Goal: Information Seeking & Learning: Learn about a topic

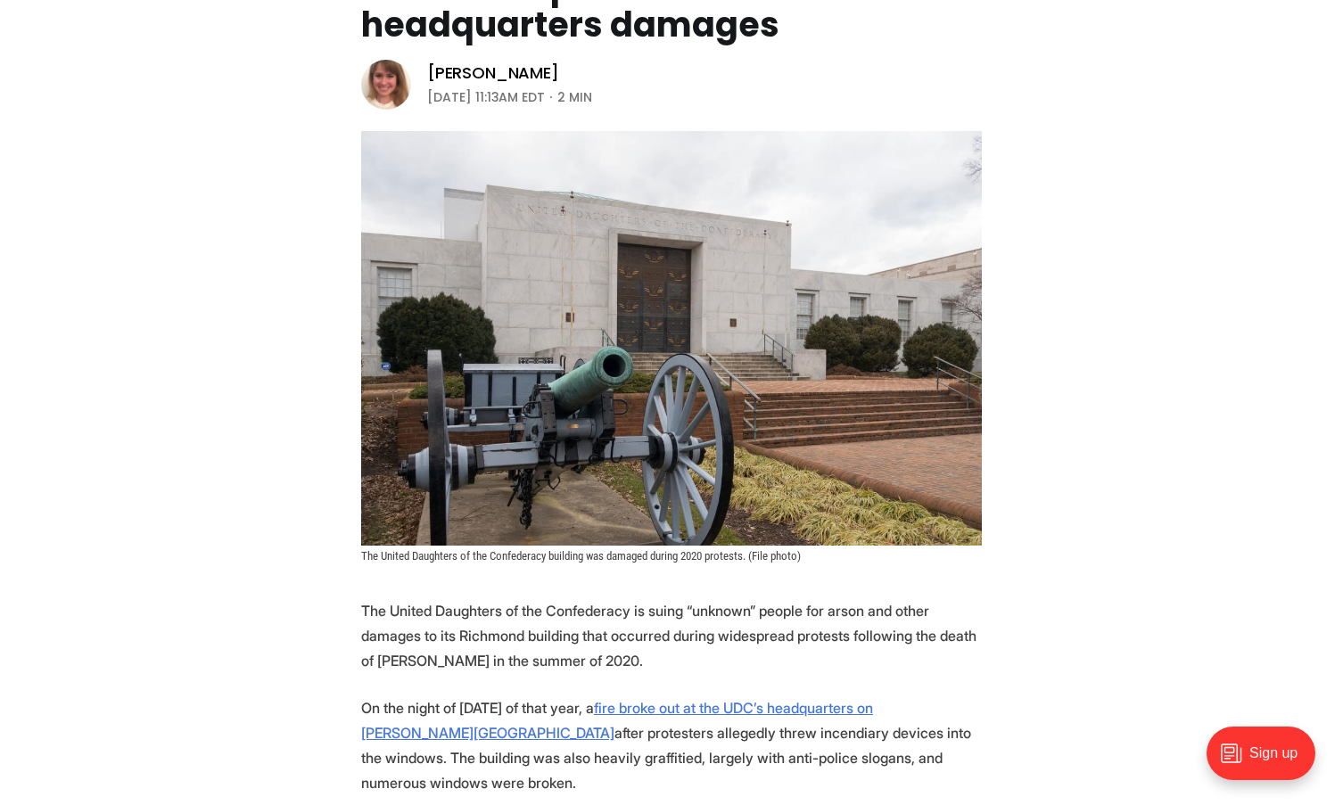
scroll to position [292, 0]
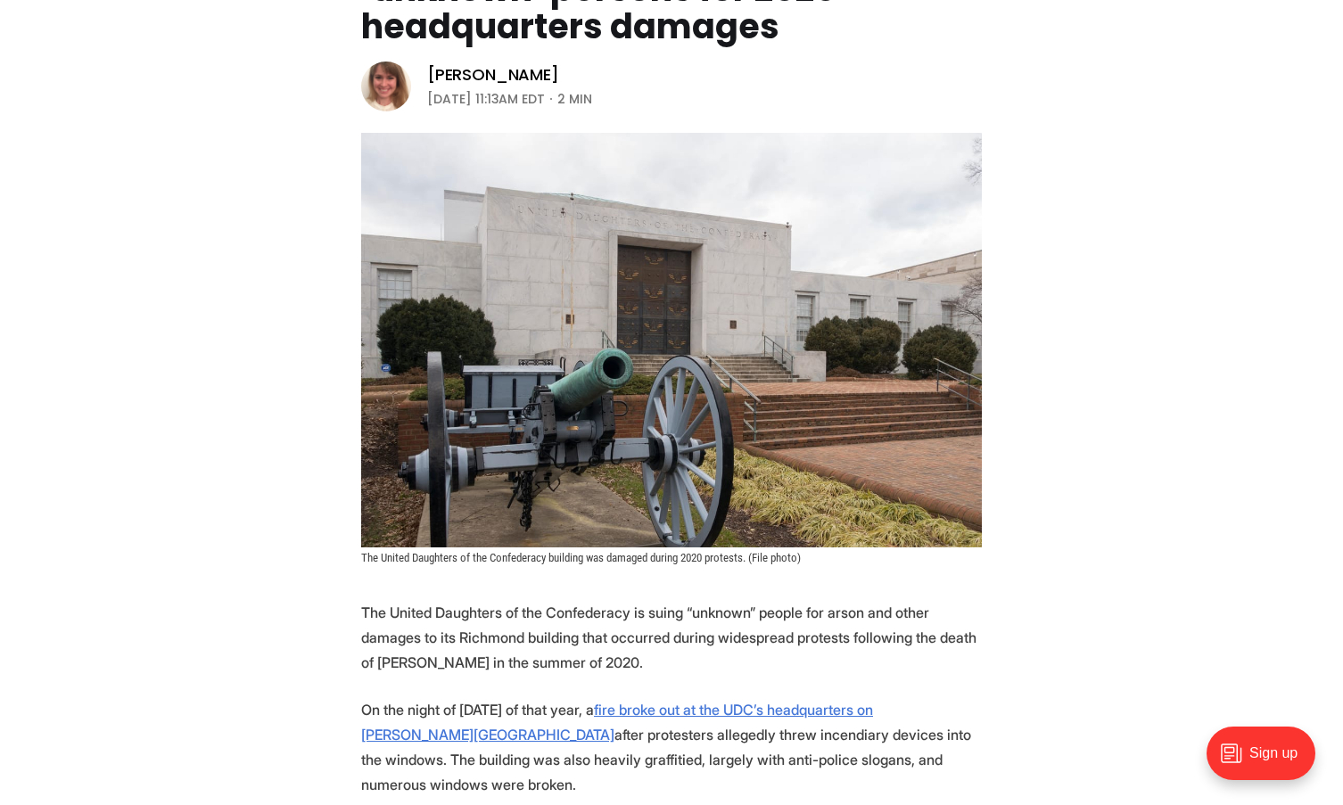
click at [1136, 213] on header "Local News Daughters of Confederacy suing ‘unknown’ persons for 2020 headquarte…" at bounding box center [671, 233] width 1343 height 664
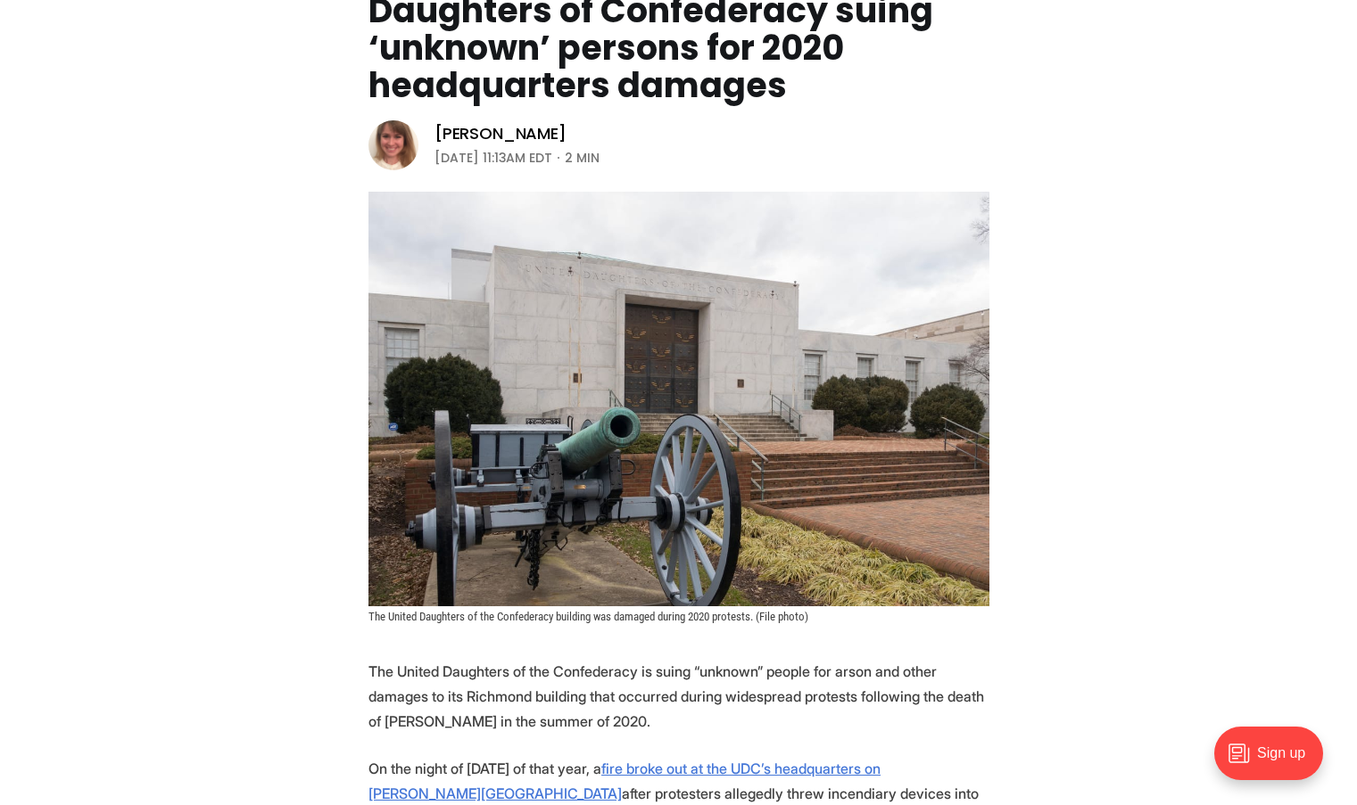
scroll to position [231, 0]
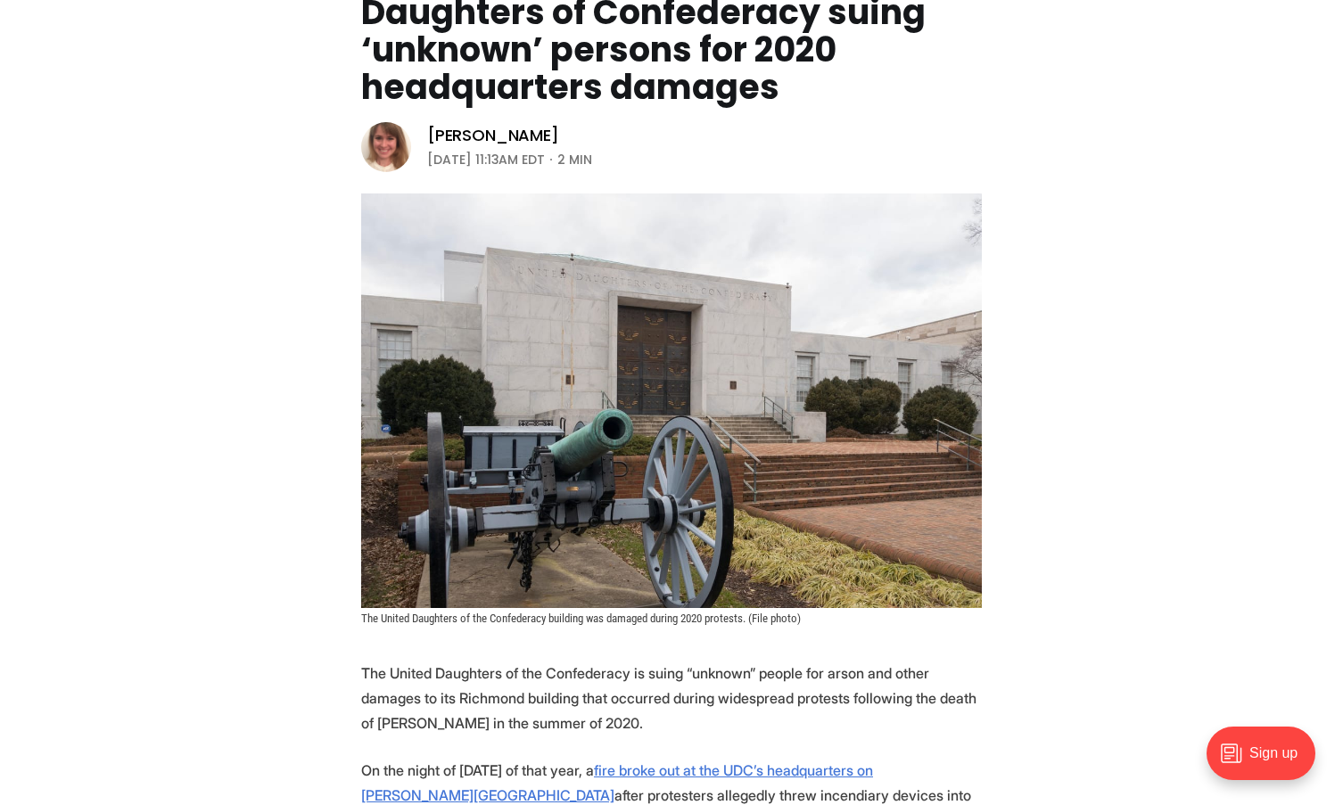
click at [1258, 757] on div "Sign up" at bounding box center [1261, 754] width 109 height 54
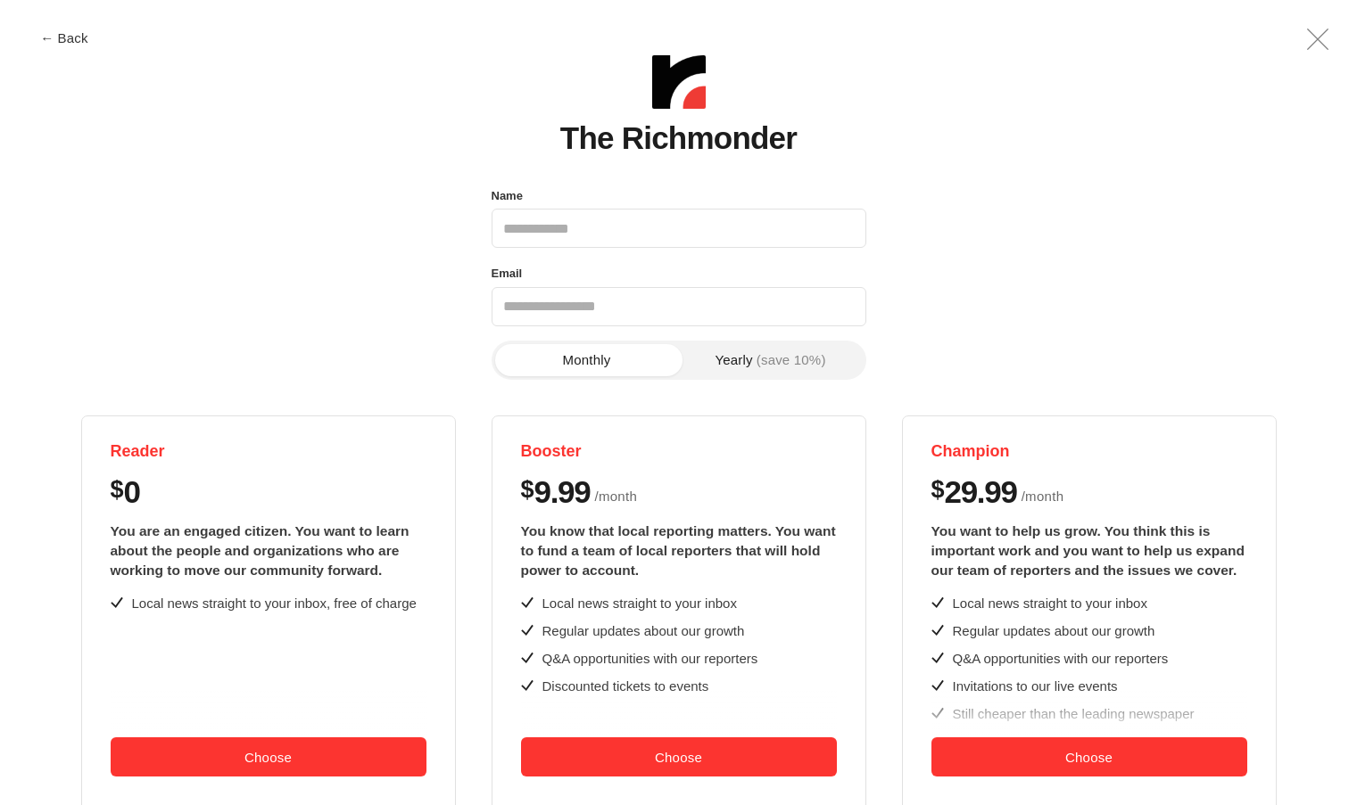
scroll to position [0, 0]
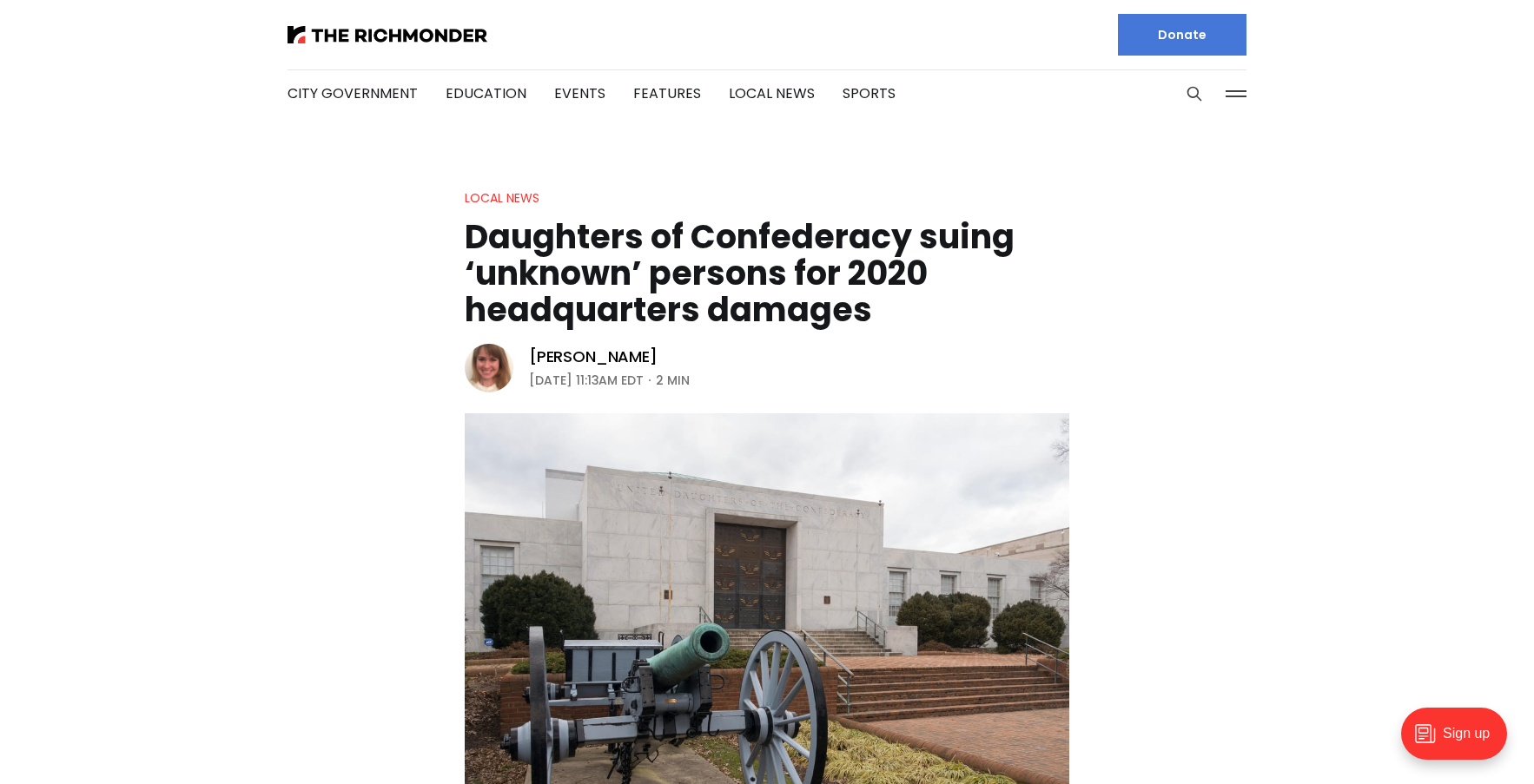
click at [1232, 93] on button at bounding box center [1236, 93] width 26 height 26
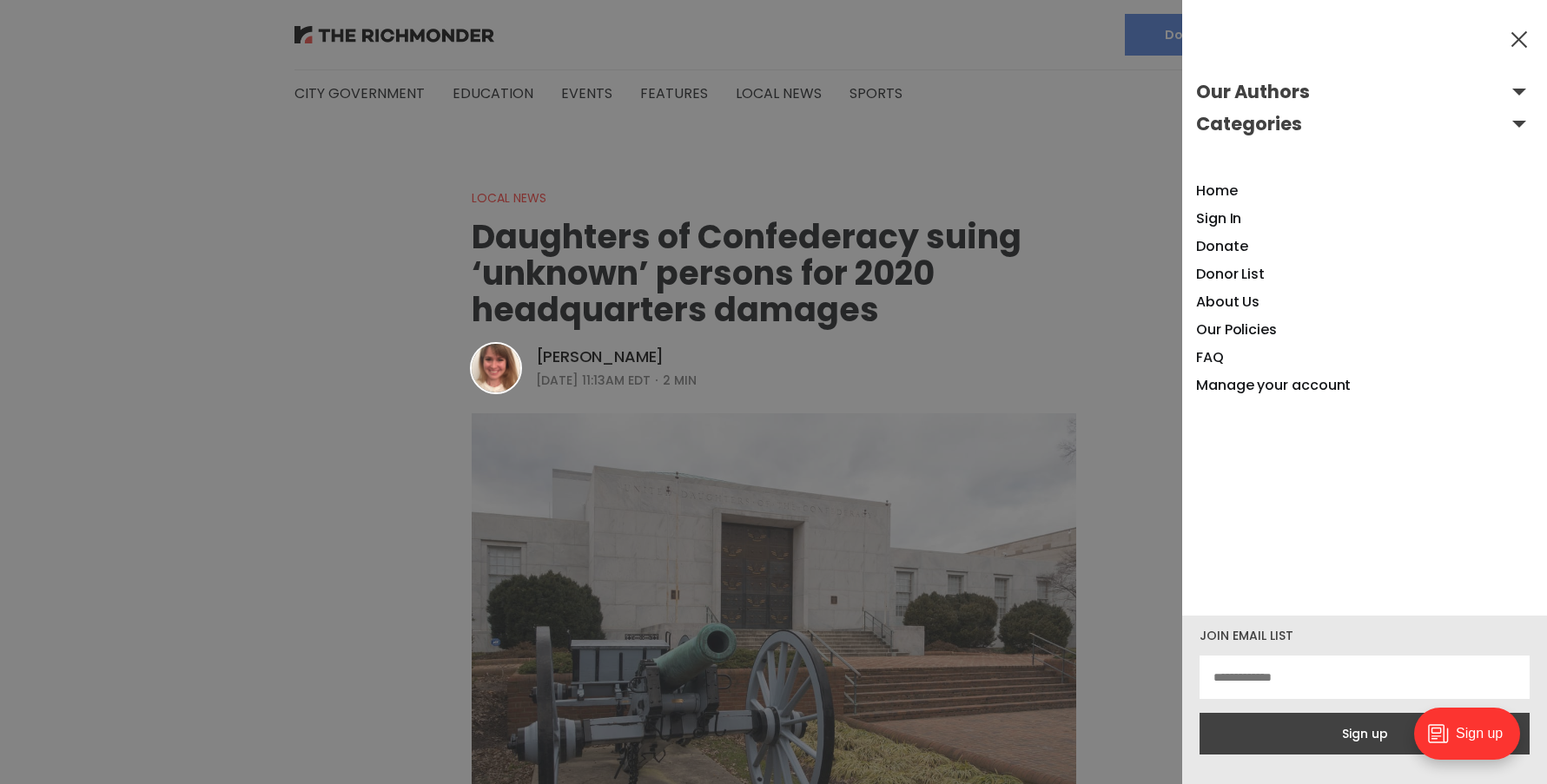
click at [1307, 38] on button at bounding box center [1519, 39] width 26 height 26
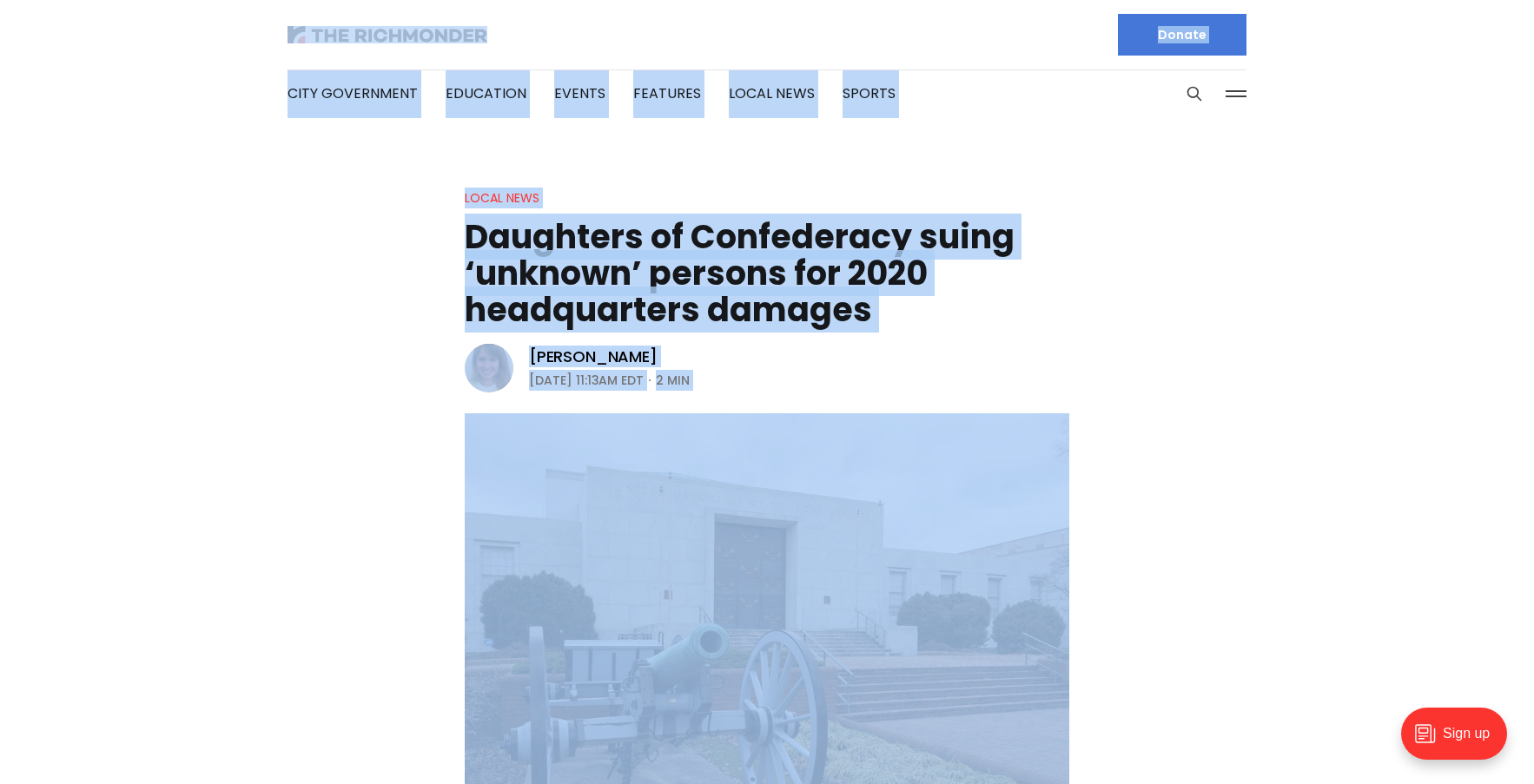
drag, startPoint x: 640, startPoint y: 744, endPoint x: 319, endPoint y: 38, distance: 775.5
copy div "City Government Education Events Features Local News Sports Donate Our Authors …"
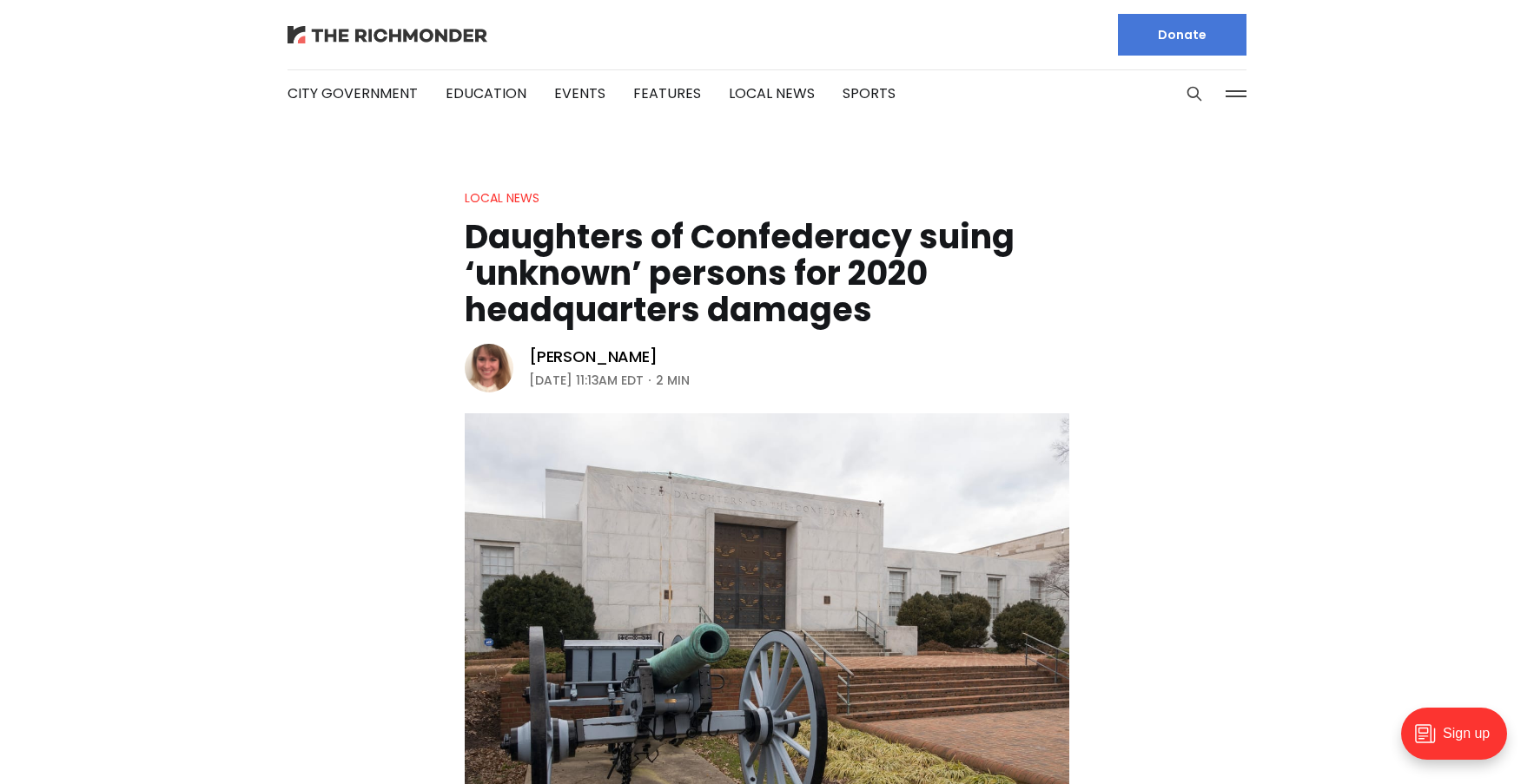
click at [454, 31] on img at bounding box center [387, 35] width 200 height 18
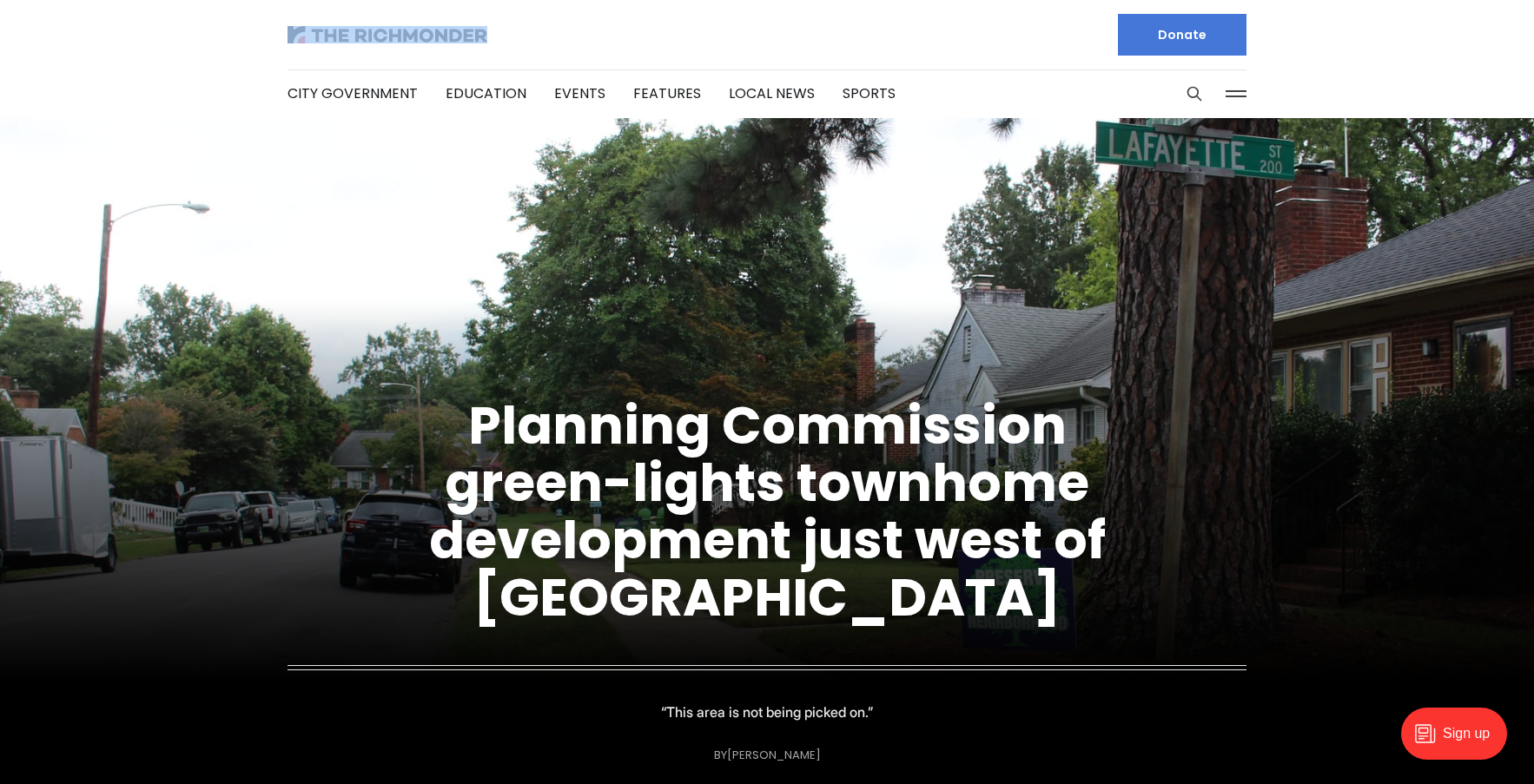
drag, startPoint x: 0, startPoint y: 0, endPoint x: 269, endPoint y: 26, distance: 270.3
click at [274, 24] on div "City Government Education Events Features Local News Sports Donate" at bounding box center [767, 58] width 1015 height 118
copy link
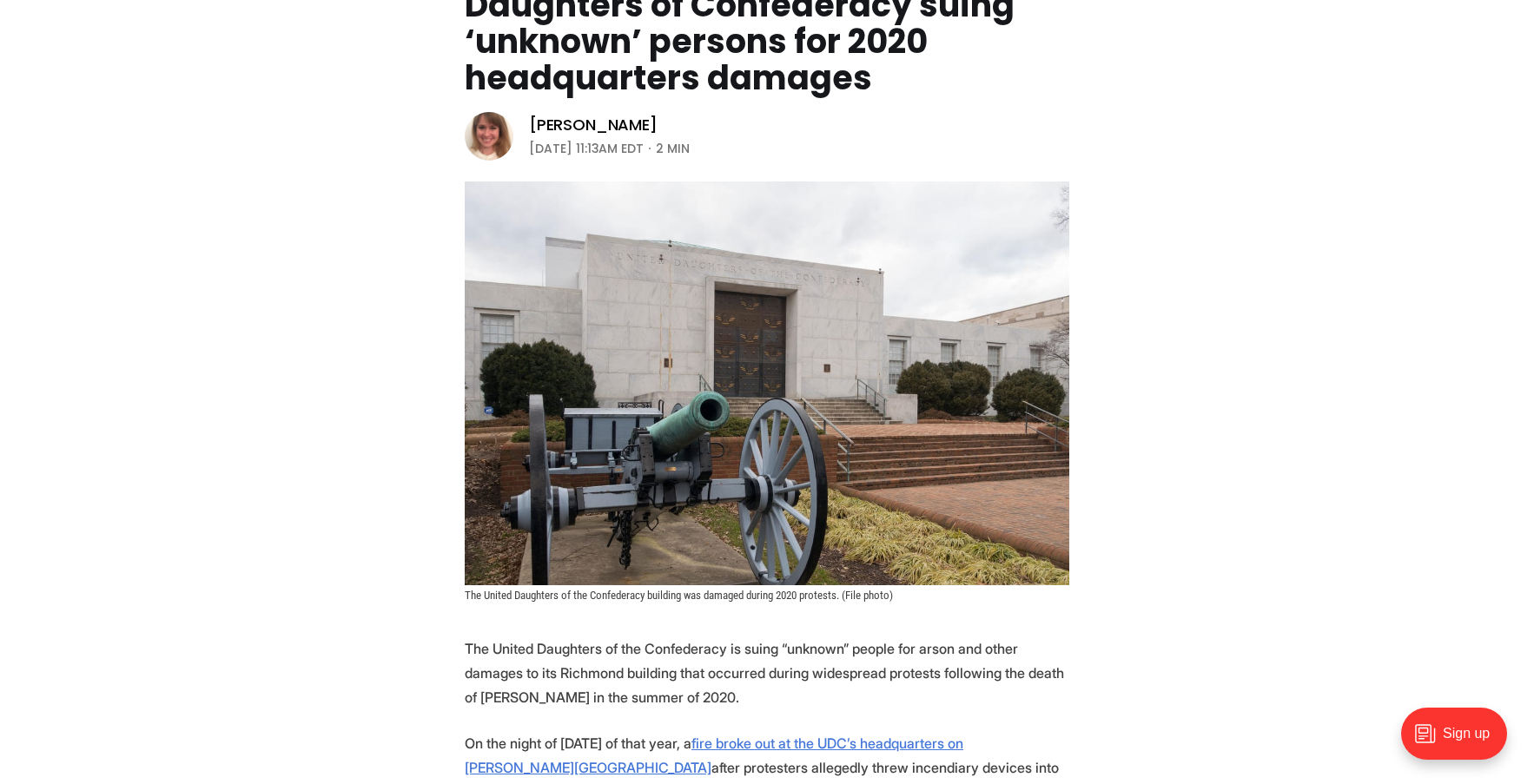
scroll to position [237, 0]
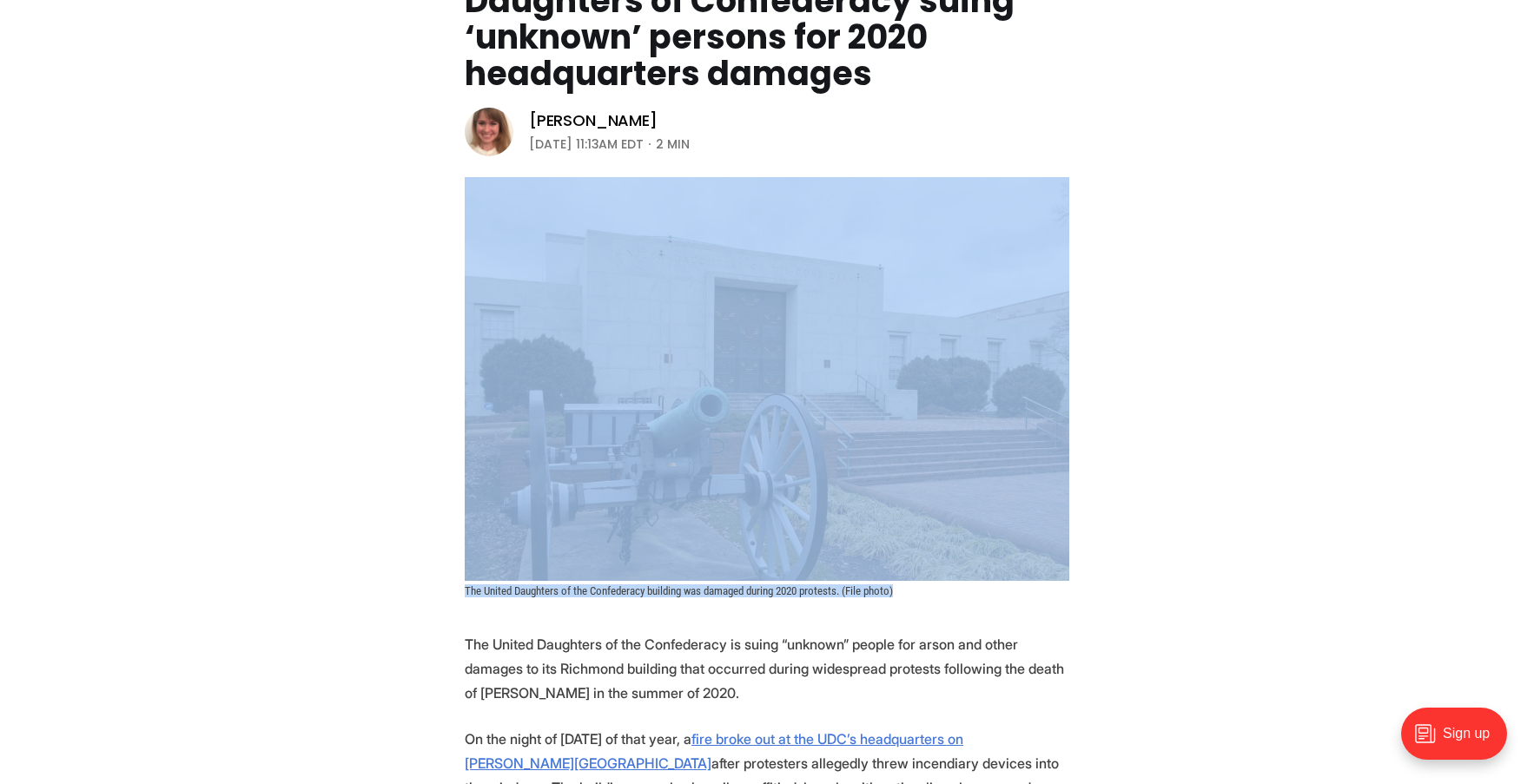
drag, startPoint x: 928, startPoint y: 593, endPoint x: 510, endPoint y: 503, distance: 427.6
click at [510, 503] on figure "The United Daughters of the Confederacy building was damaged during 2020 protes…" at bounding box center [767, 388] width 605 height 421
copy figure "The United Daughters of the Confederacy building was damaged during 2020 protes…"
